Goal: Information Seeking & Learning: Find specific page/section

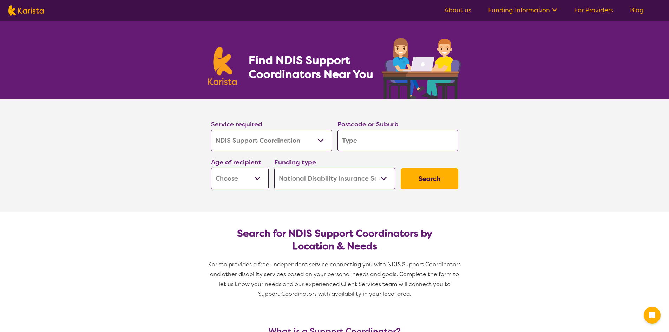
select select "NDIS Support Coordination"
select select "NDIS"
select select "NDIS Support Coordination"
select select "NDIS"
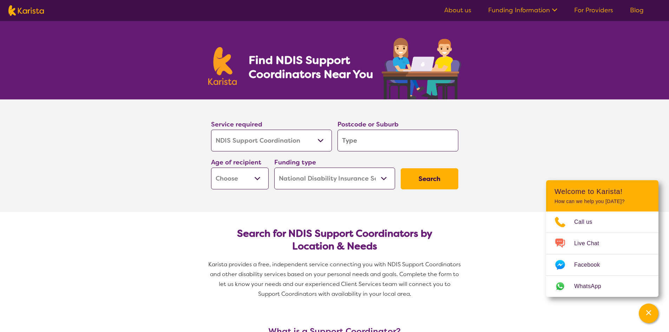
click at [341, 138] on input "search" at bounding box center [397, 140] width 121 height 22
type input "2"
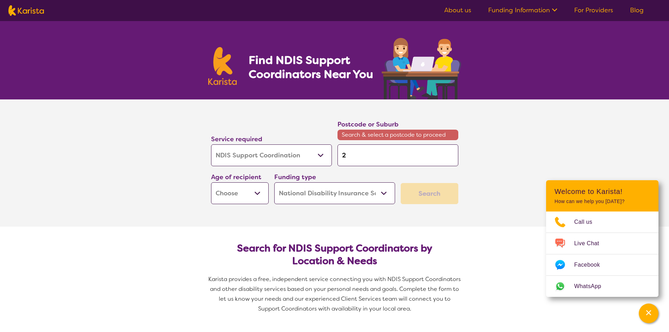
type input "23"
type input "236"
type input "2360"
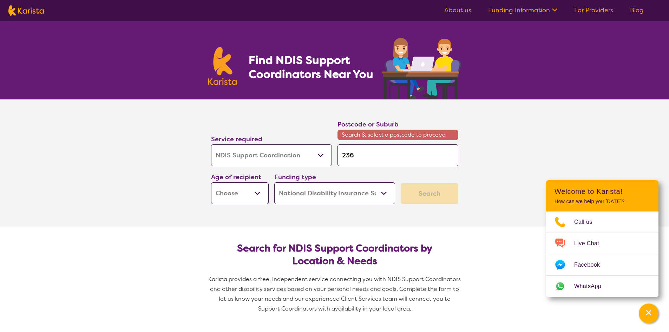
type input "2360"
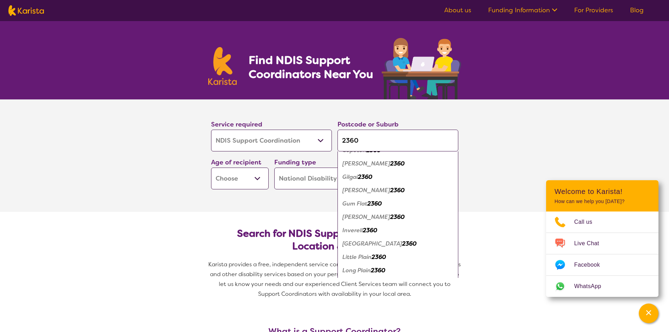
scroll to position [70, 0]
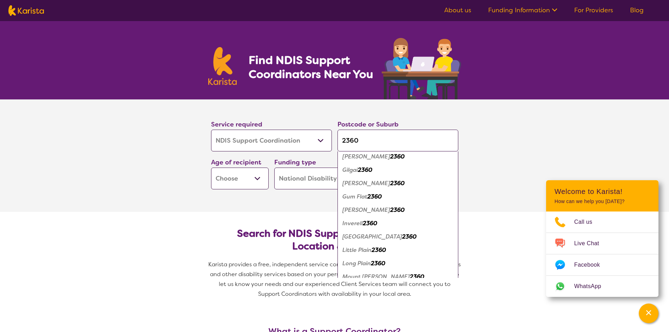
type input "2360"
click at [352, 223] on em "Inverell" at bounding box center [352, 222] width 20 height 7
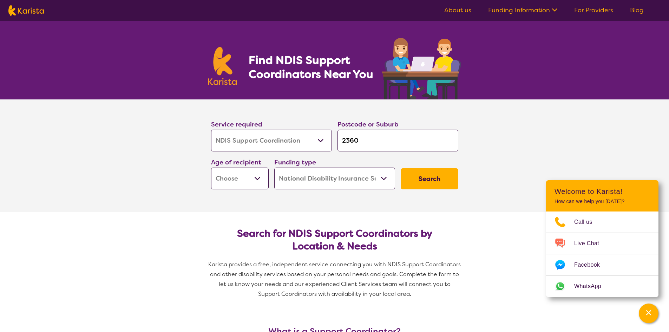
scroll to position [0, 0]
click at [258, 179] on select "Early Childhood - 0 to 9 Child - 10 to 11 Adolescent - 12 to 17 Adult - 18 to 6…" at bounding box center [240, 178] width 58 height 22
select select "AD"
click at [211, 167] on select "Early Childhood - 0 to 9 Child - 10 to 11 Adolescent - 12 to 17 Adult - 18 to 6…" at bounding box center [240, 178] width 58 height 22
select select "AD"
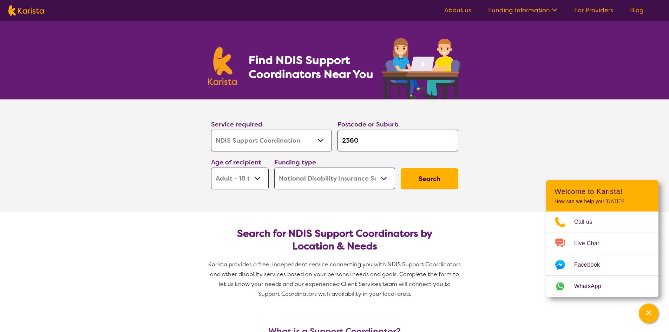
click at [383, 177] on select "Home Care Package (HCP) National Disability Insurance Scheme (NDIS) I don't know" at bounding box center [334, 178] width 121 height 22
click at [428, 178] on button "Search" at bounding box center [429, 178] width 58 height 21
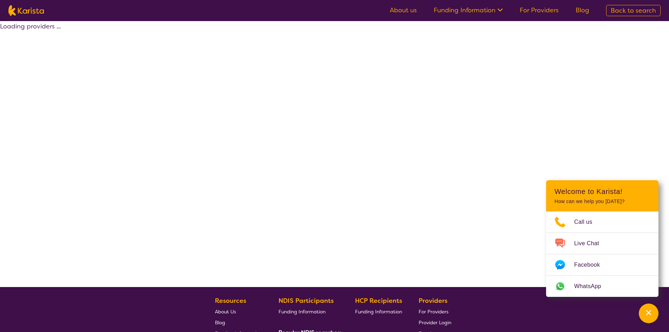
select select "NDIS"
select select "NDIS Support Coordination"
select select "AD"
